Goal: Task Accomplishment & Management: Use online tool/utility

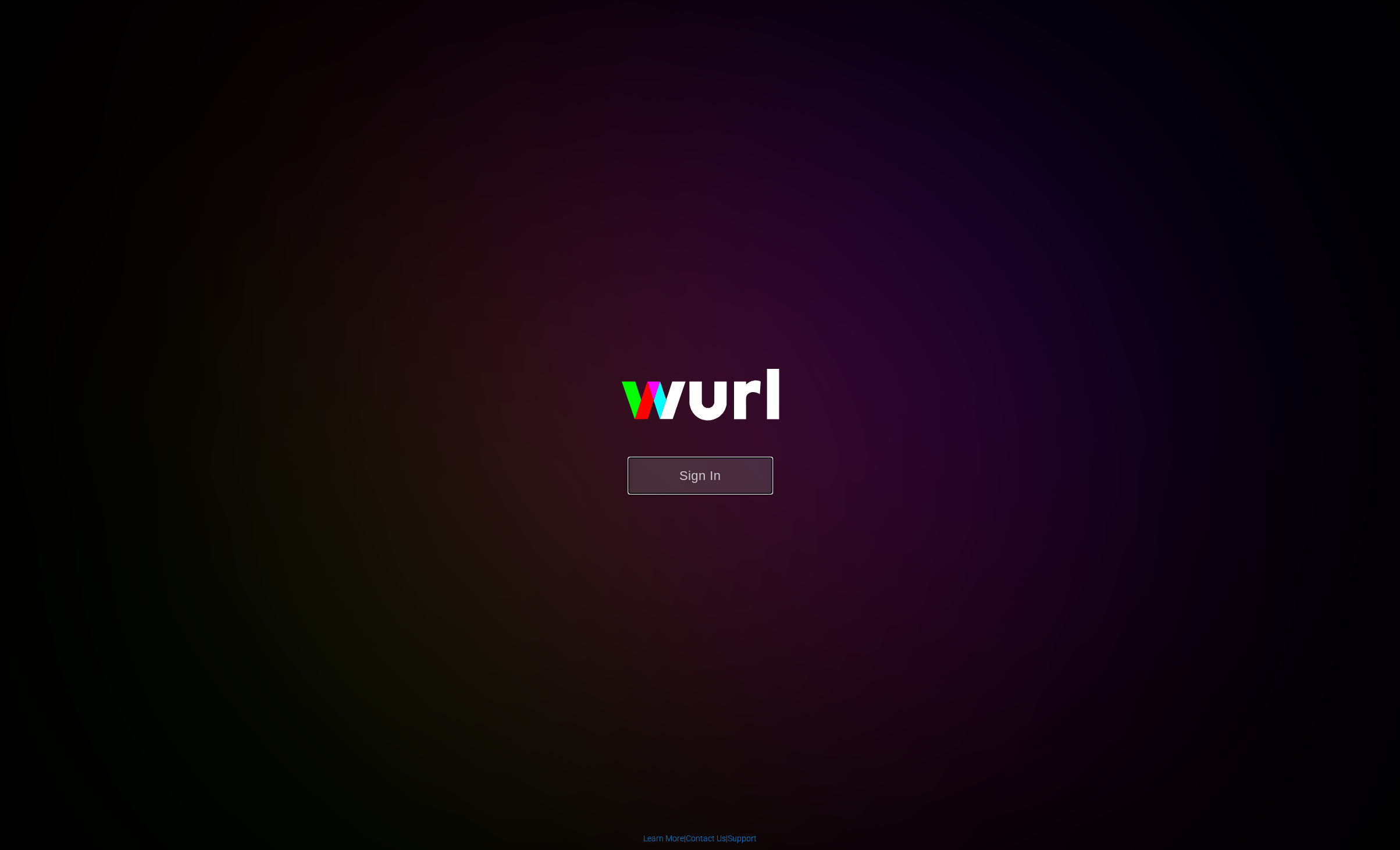
click at [713, 481] on button "Sign In" at bounding box center [700, 475] width 146 height 38
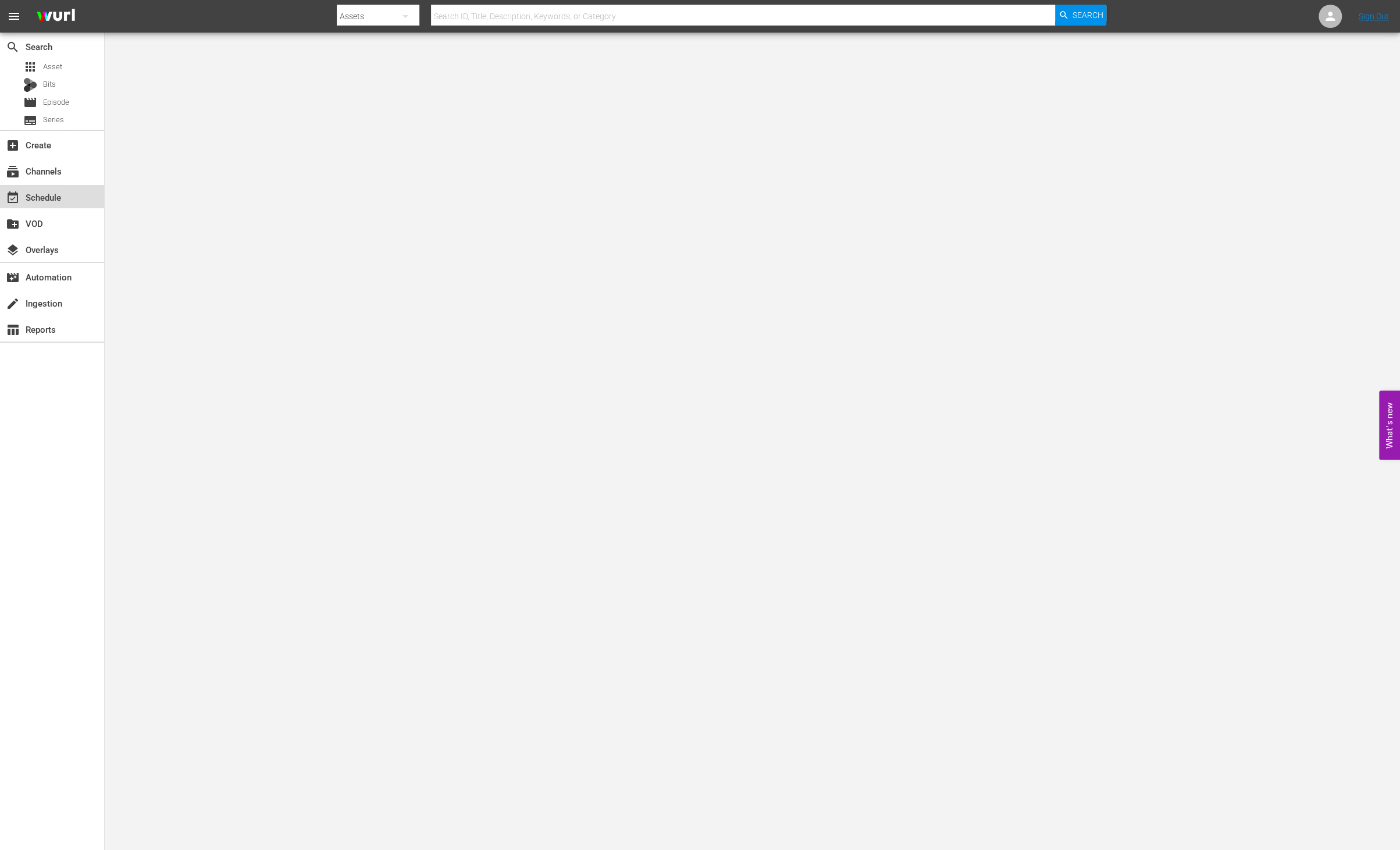
click at [55, 201] on div "event_available Schedule" at bounding box center [33, 195] width 65 height 11
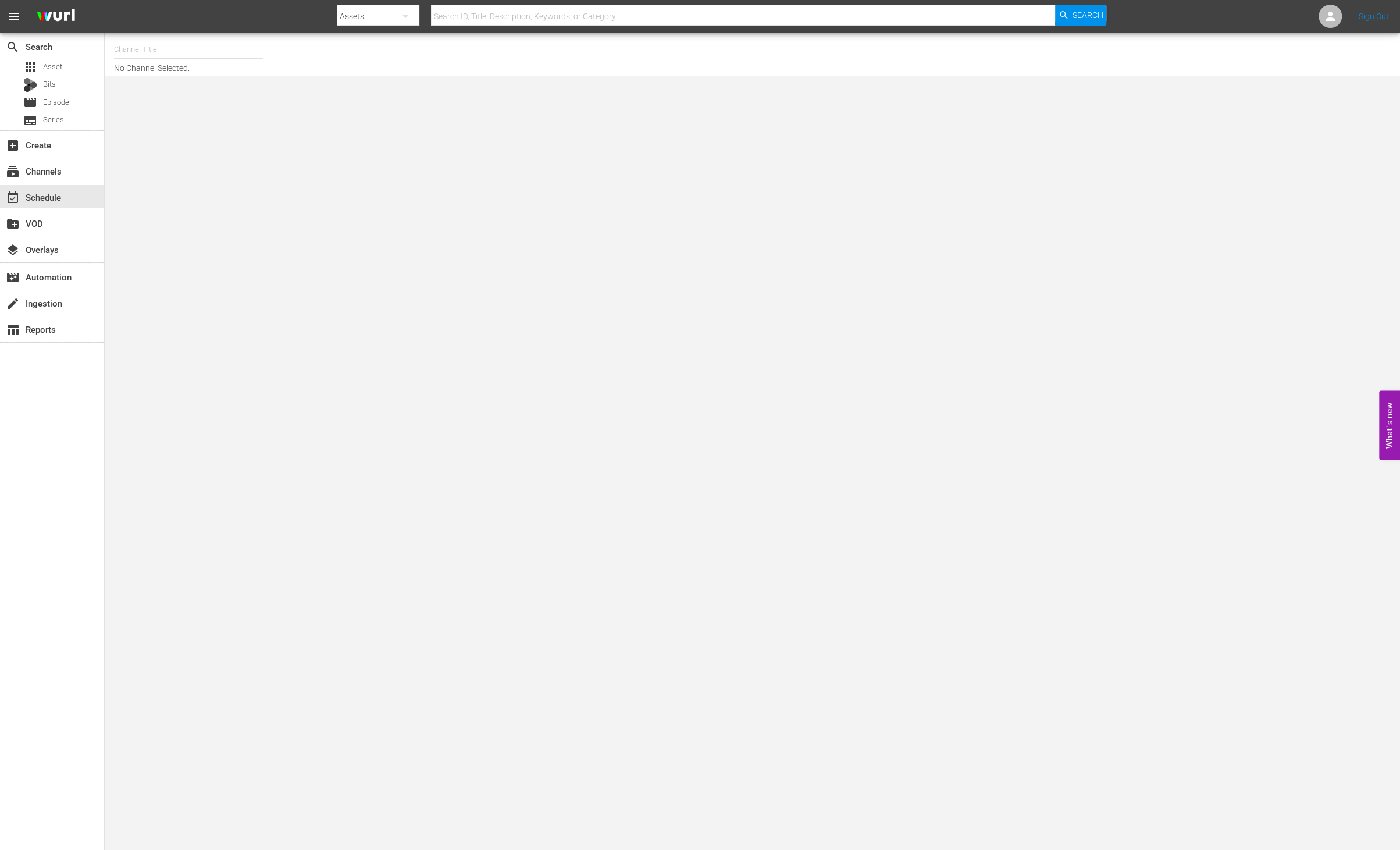
click at [194, 56] on input "text" at bounding box center [188, 49] width 149 height 28
click at [211, 89] on div "World Billiards TV (967 - newidco_billiardstv_1)" at bounding box center [274, 81] width 301 height 28
type input "World Billiards TV (967 - newidco_billiardstv_1)"
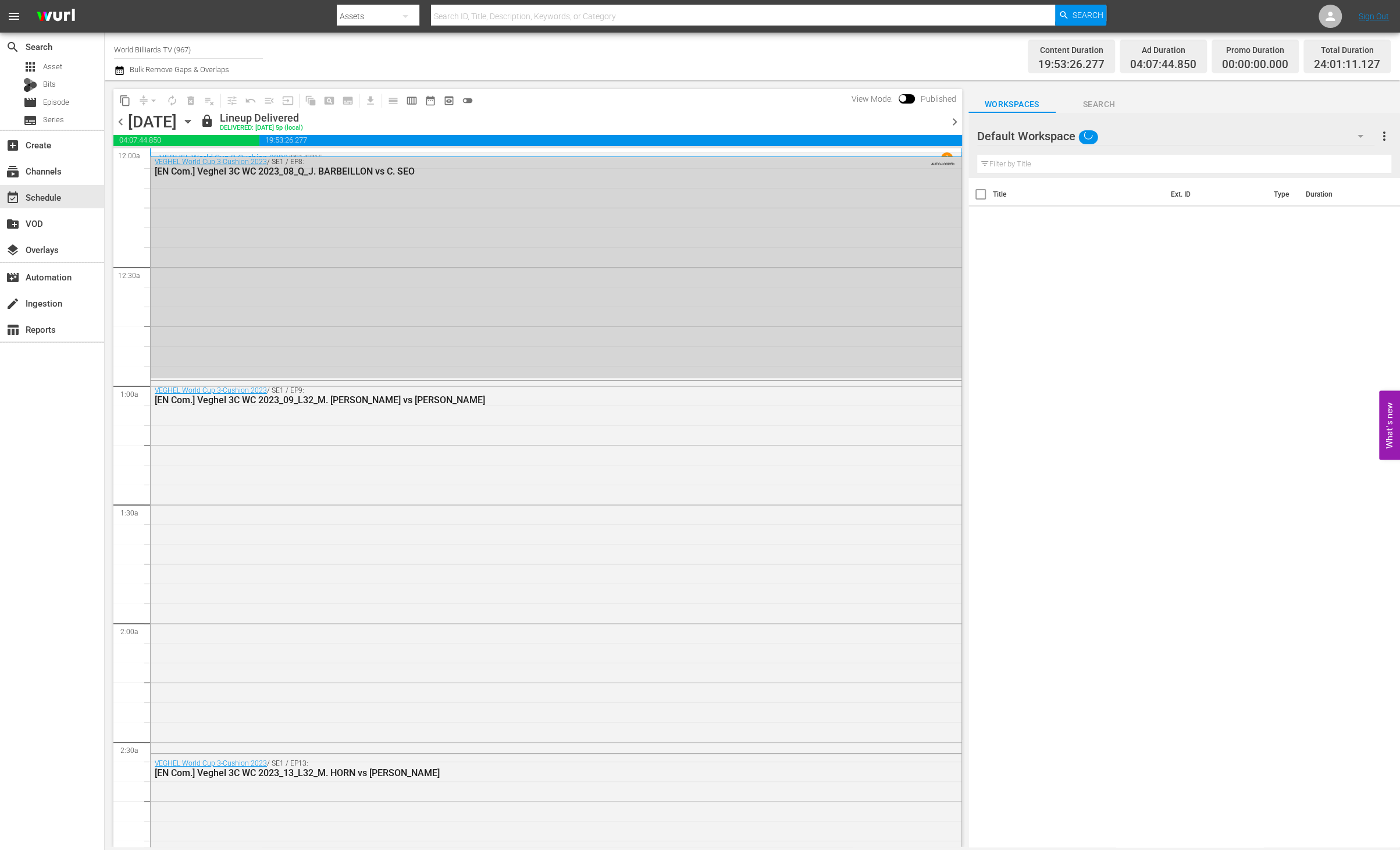
click at [194, 123] on icon "button" at bounding box center [187, 121] width 13 height 13
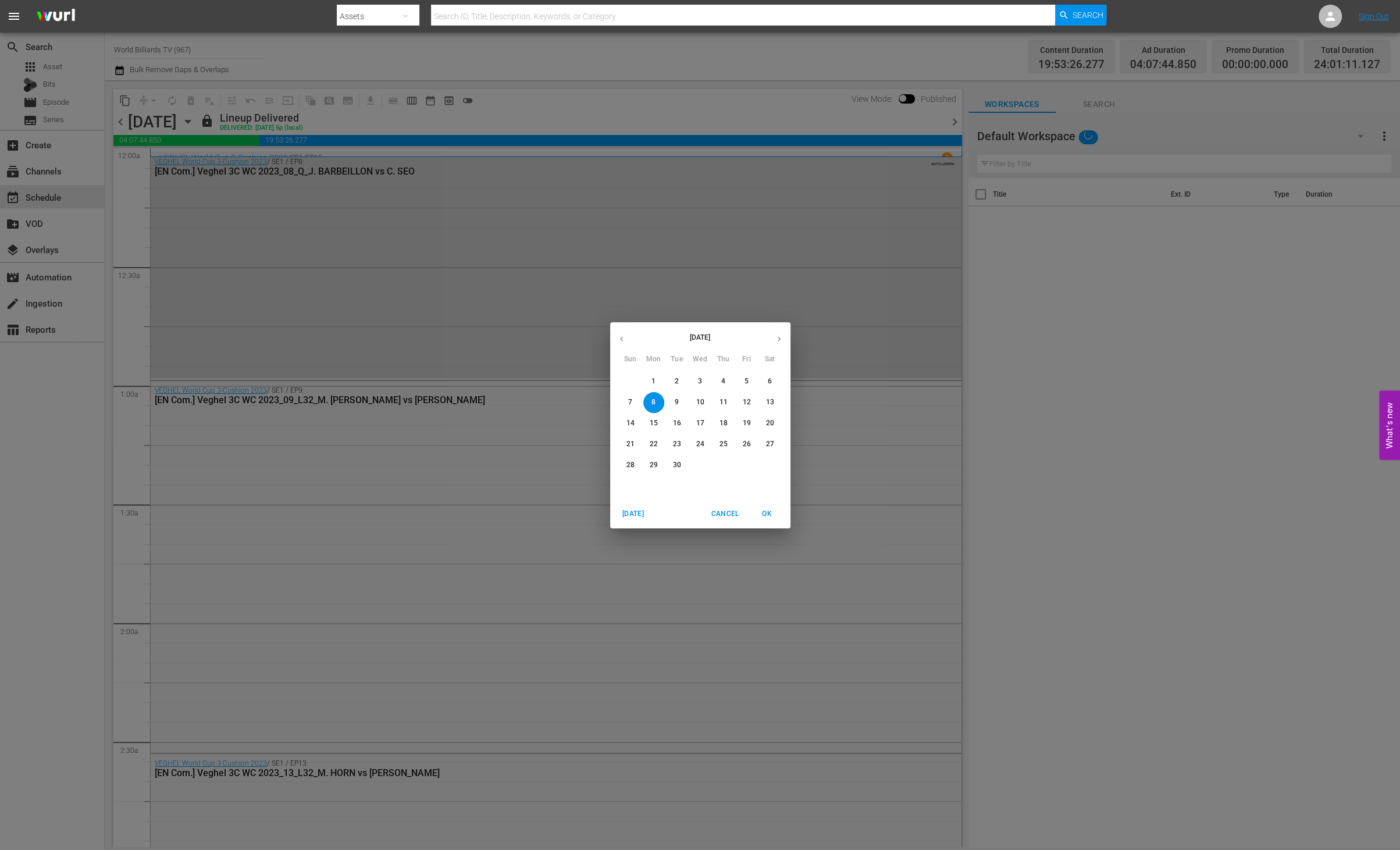
click at [633, 424] on p "14" at bounding box center [630, 423] width 8 height 10
